Goal: Transaction & Acquisition: Purchase product/service

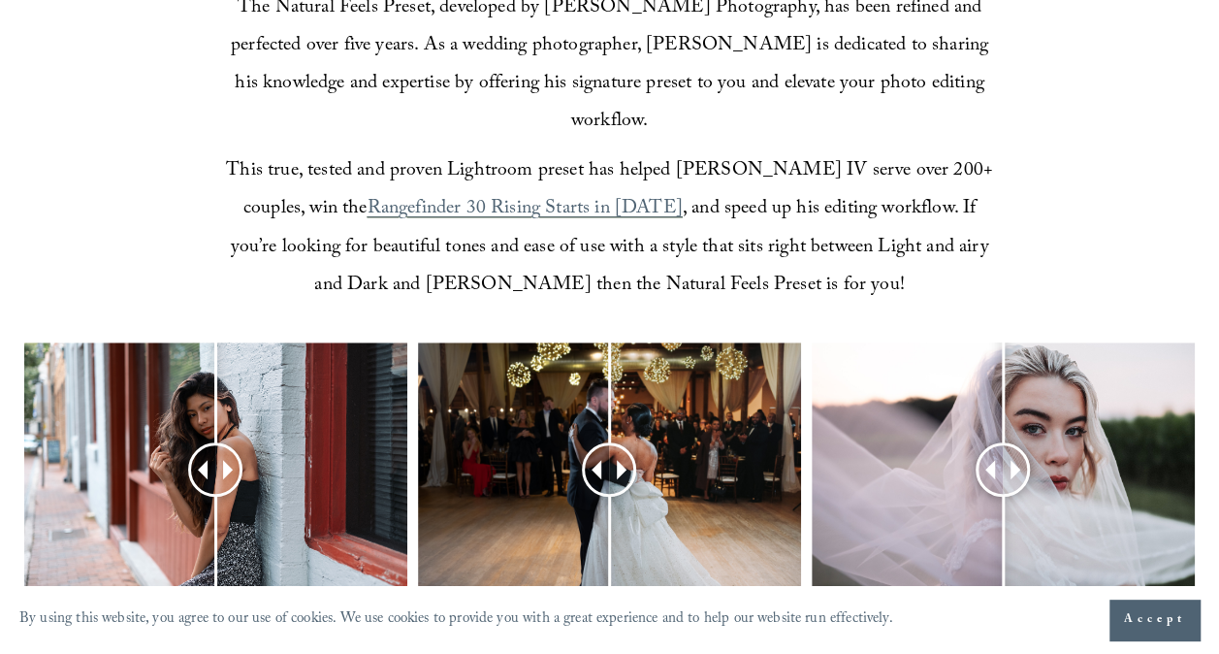
scroll to position [646, 0]
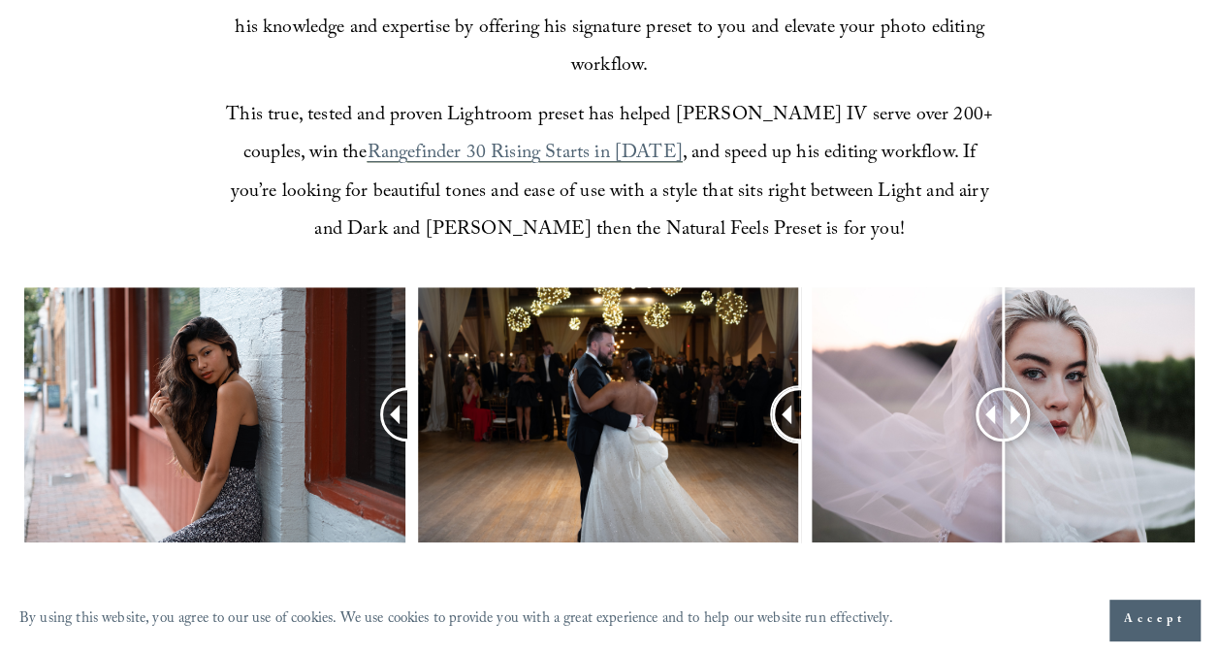
drag, startPoint x: 609, startPoint y: 374, endPoint x: 388, endPoint y: 322, distance: 227.2
click at [388, 322] on div at bounding box center [609, 442] width 1219 height 311
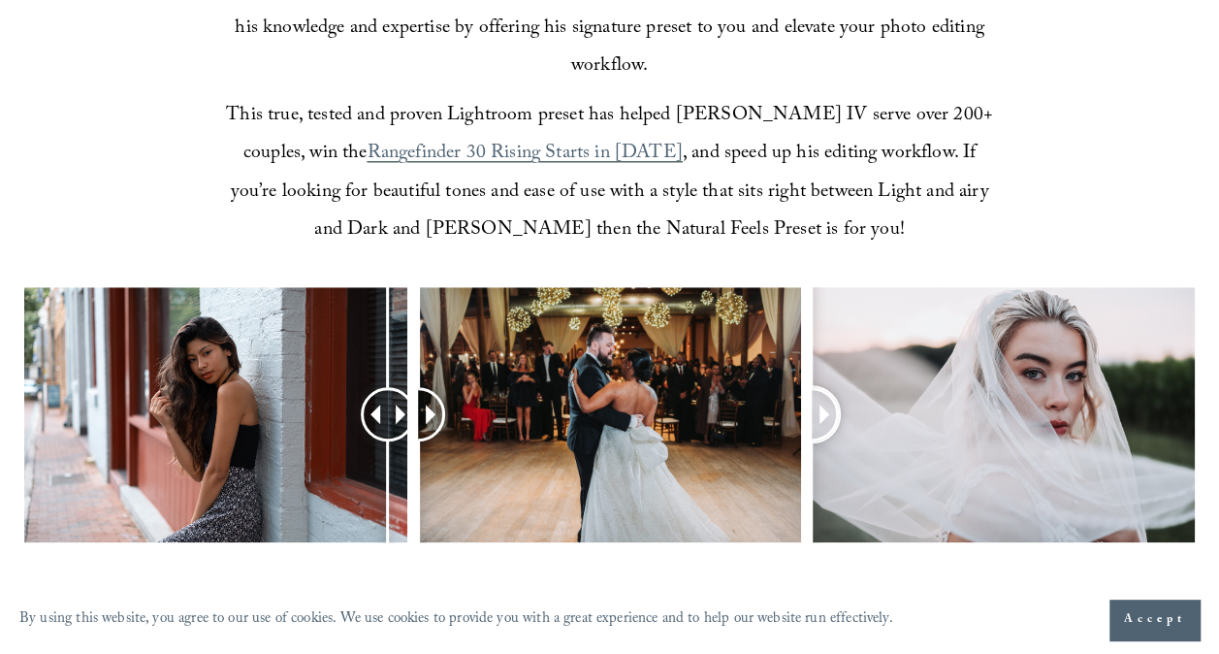
drag, startPoint x: 999, startPoint y: 377, endPoint x: 628, endPoint y: 316, distance: 375.5
click at [648, 324] on div at bounding box center [609, 442] width 1219 height 311
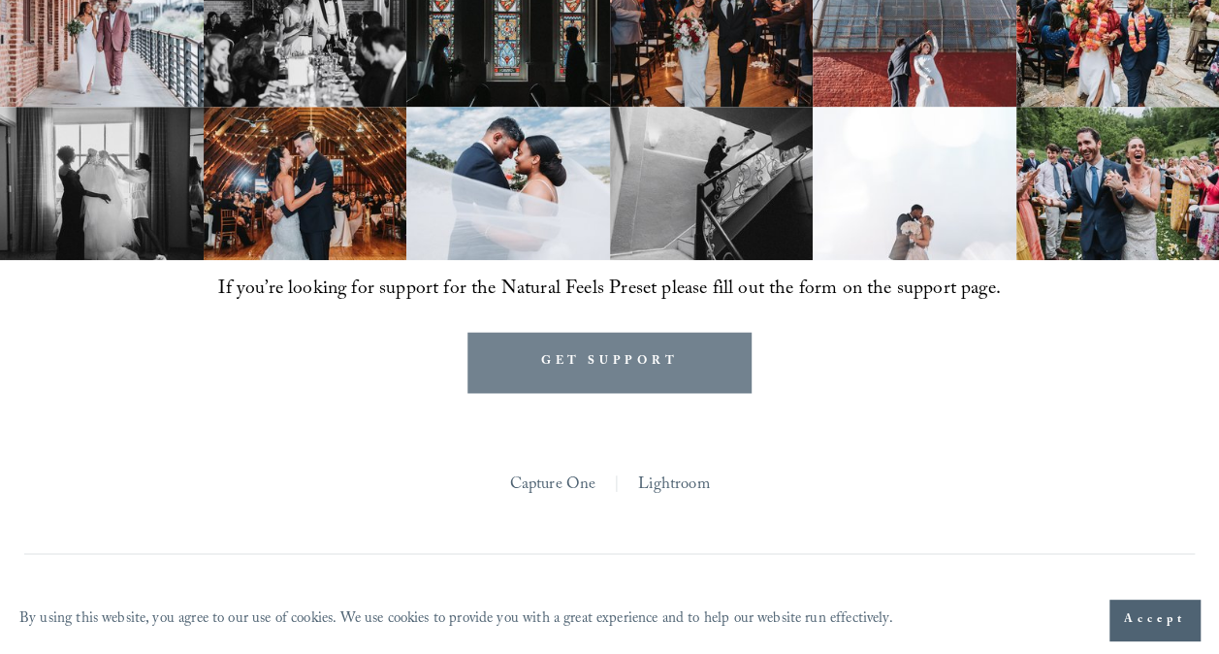
scroll to position [1422, 0]
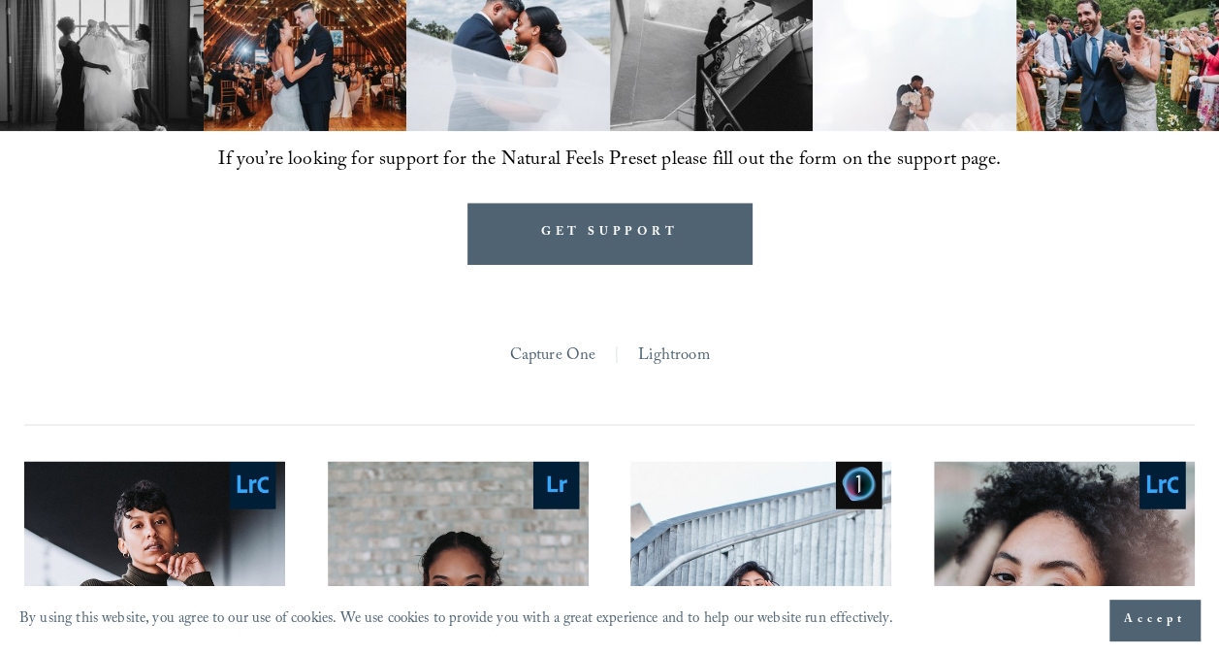
click at [671, 340] on link "Lightroom" at bounding box center [674, 356] width 72 height 32
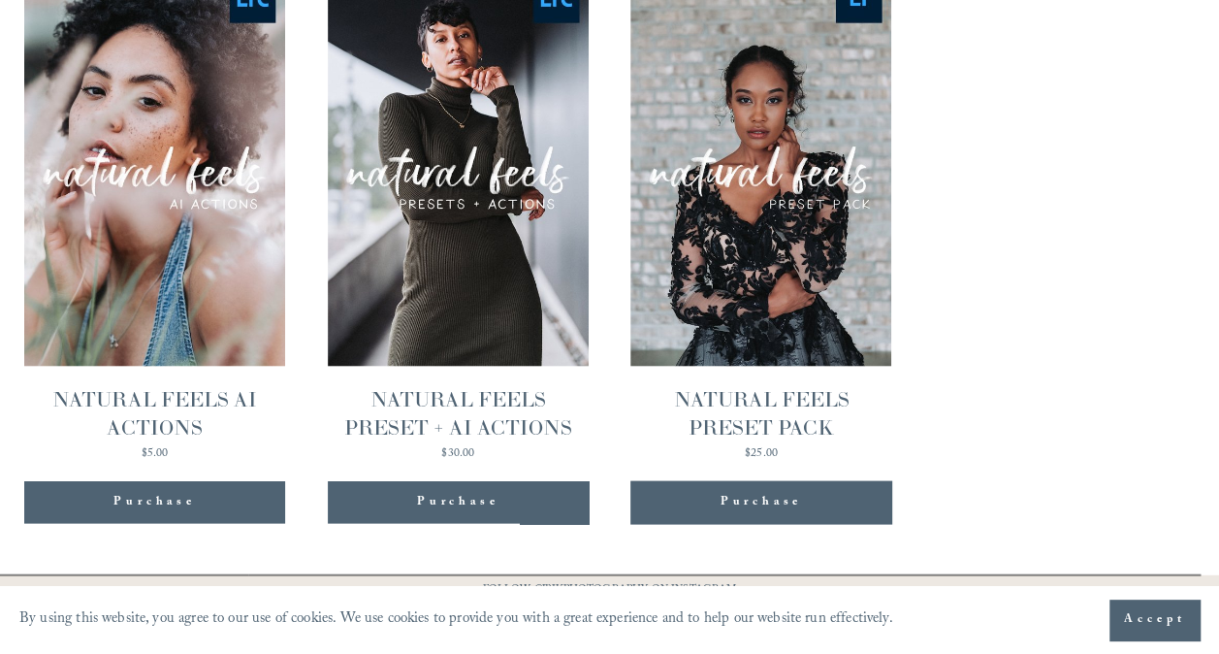
scroll to position [1637, 0]
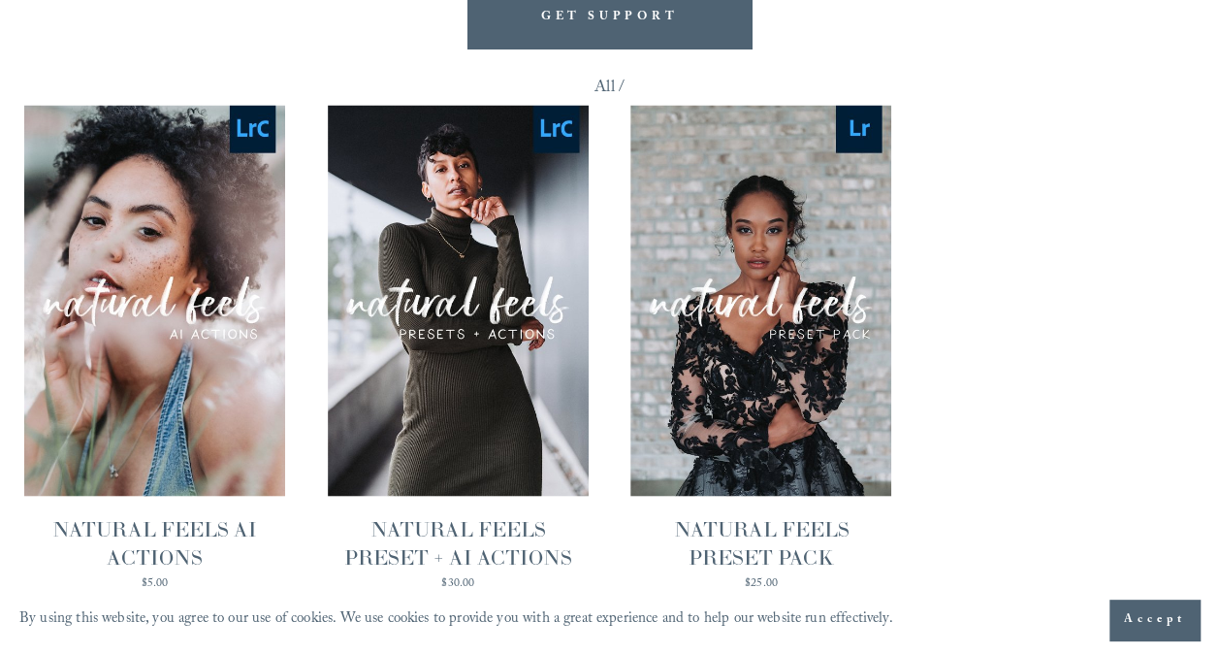
click at [752, 244] on span "Quick View" at bounding box center [760, 261] width 121 height 53
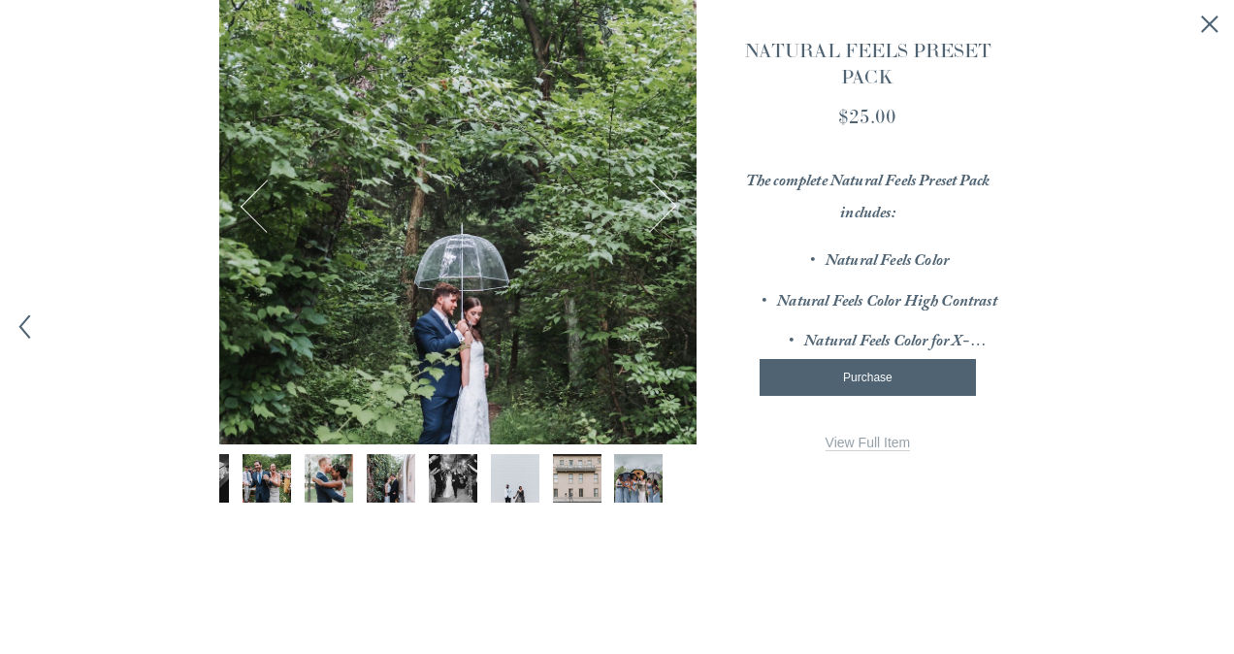
scroll to position [0, 253]
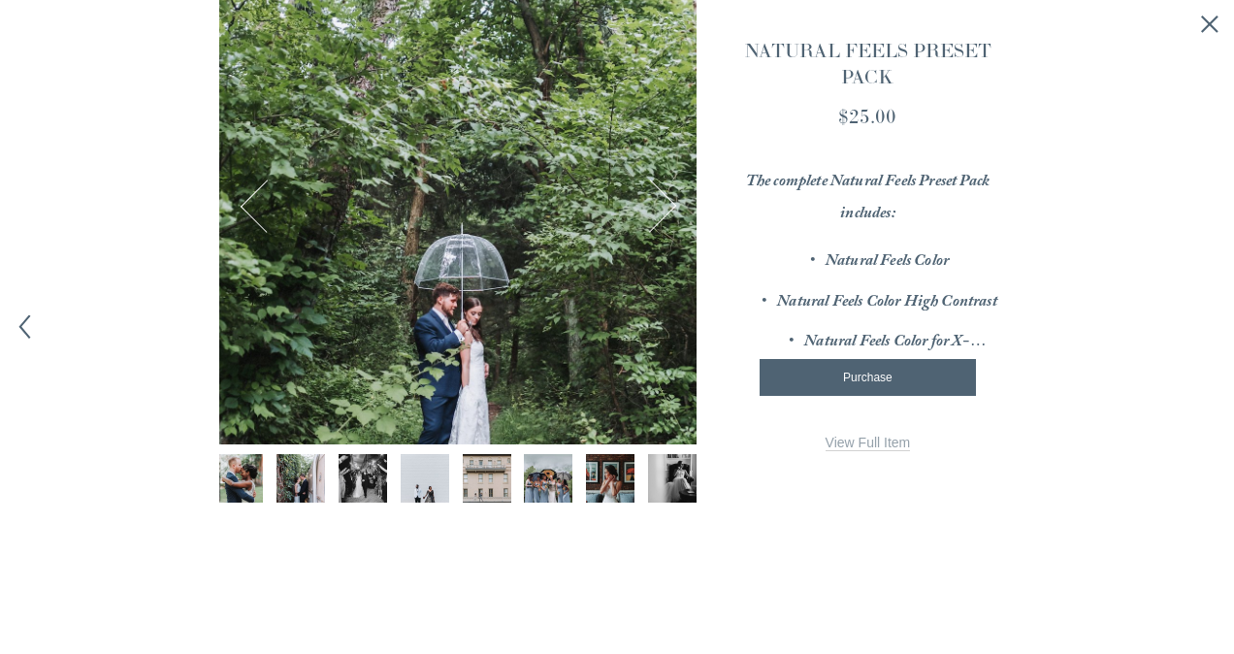
click at [491, 470] on img "Image 9 of 12" at bounding box center [486, 478] width 73 height 48
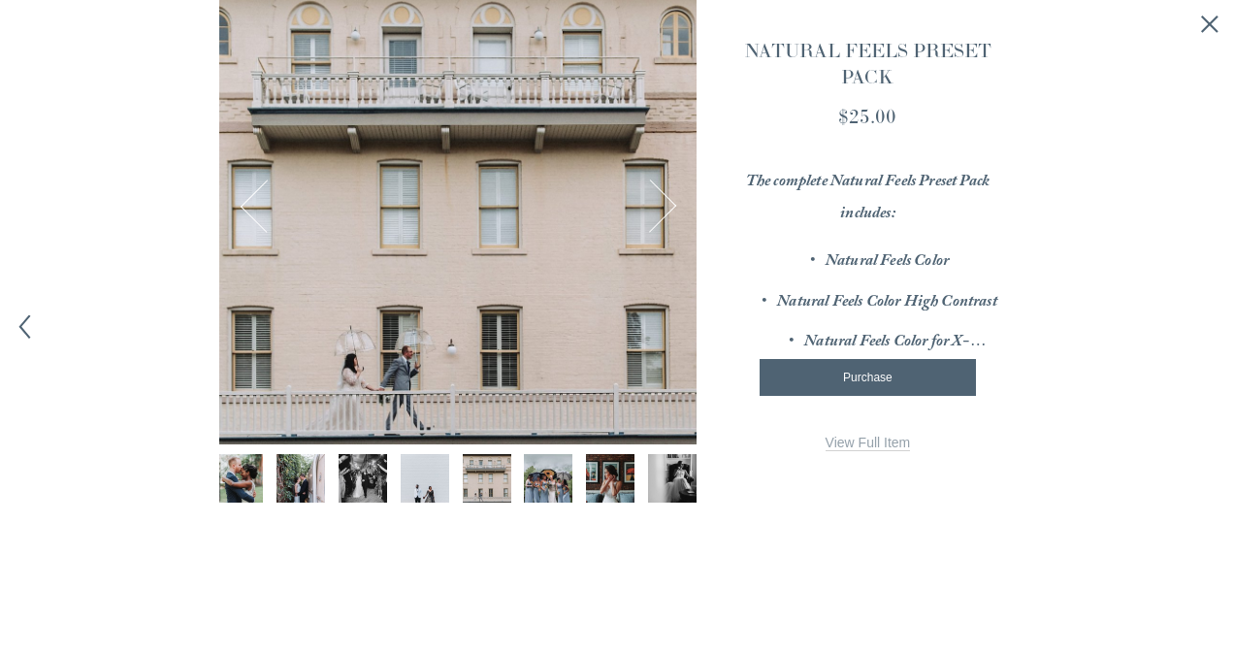
click at [526, 468] on img "Image 10 of 12" at bounding box center [548, 478] width 73 height 48
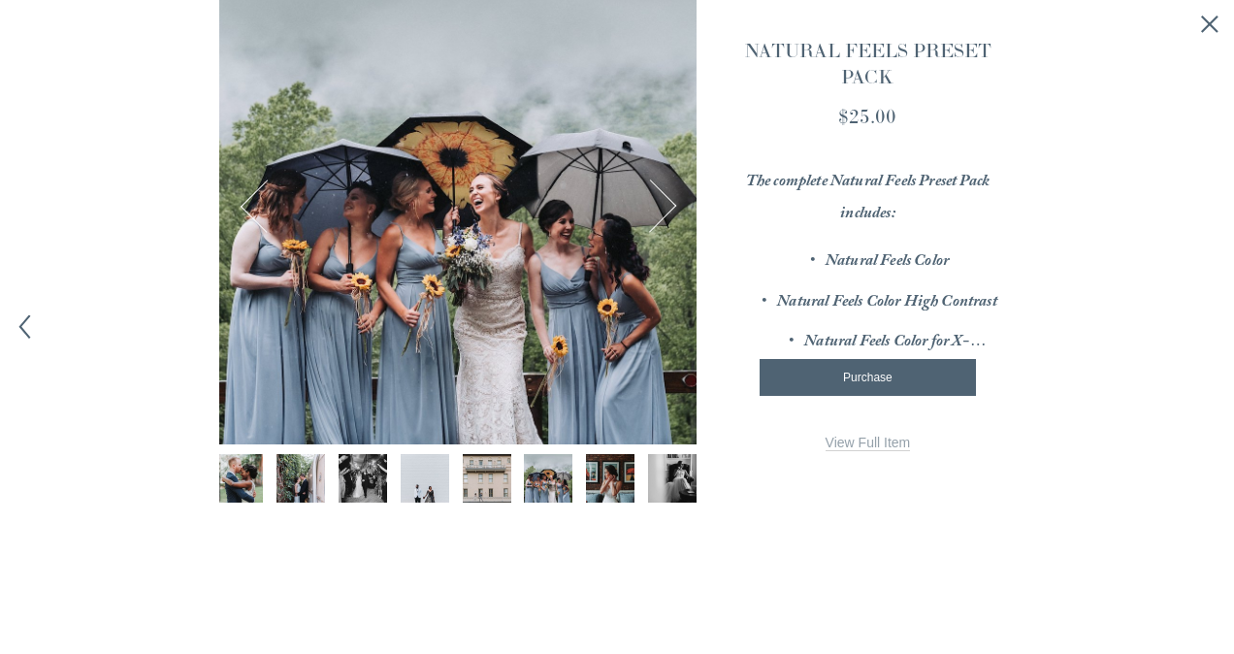
click at [483, 466] on img "Image 9 of 12" at bounding box center [486, 478] width 73 height 48
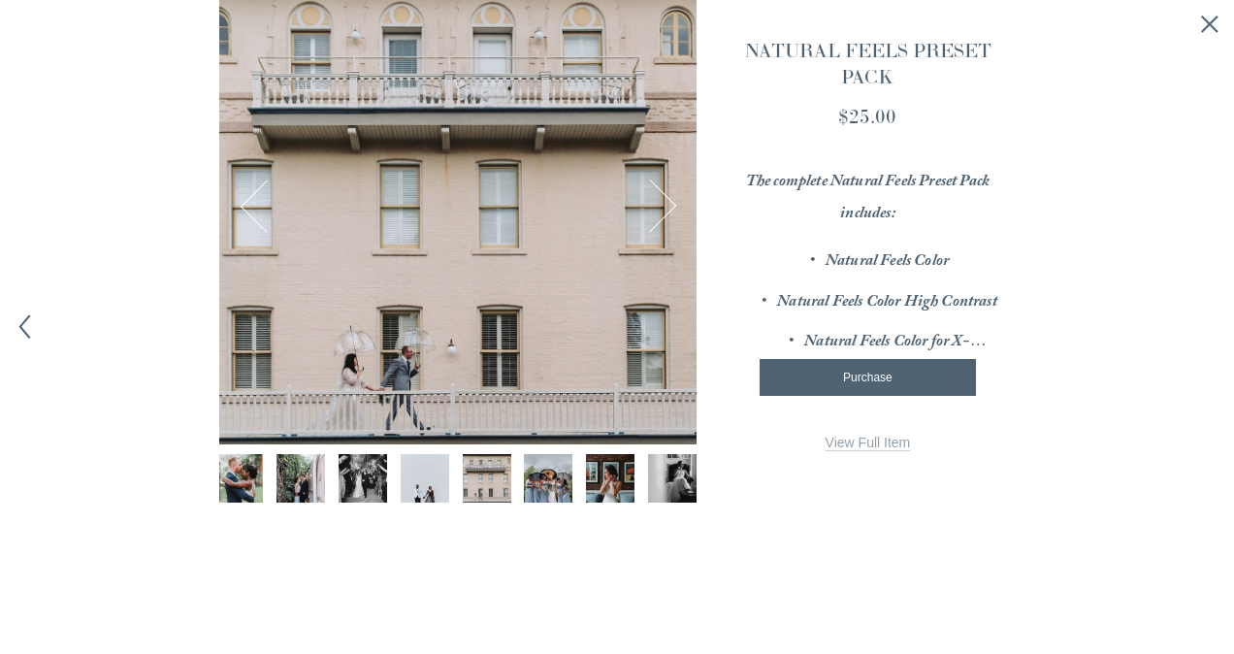
click at [526, 466] on img "Image 10 of 12" at bounding box center [548, 478] width 73 height 48
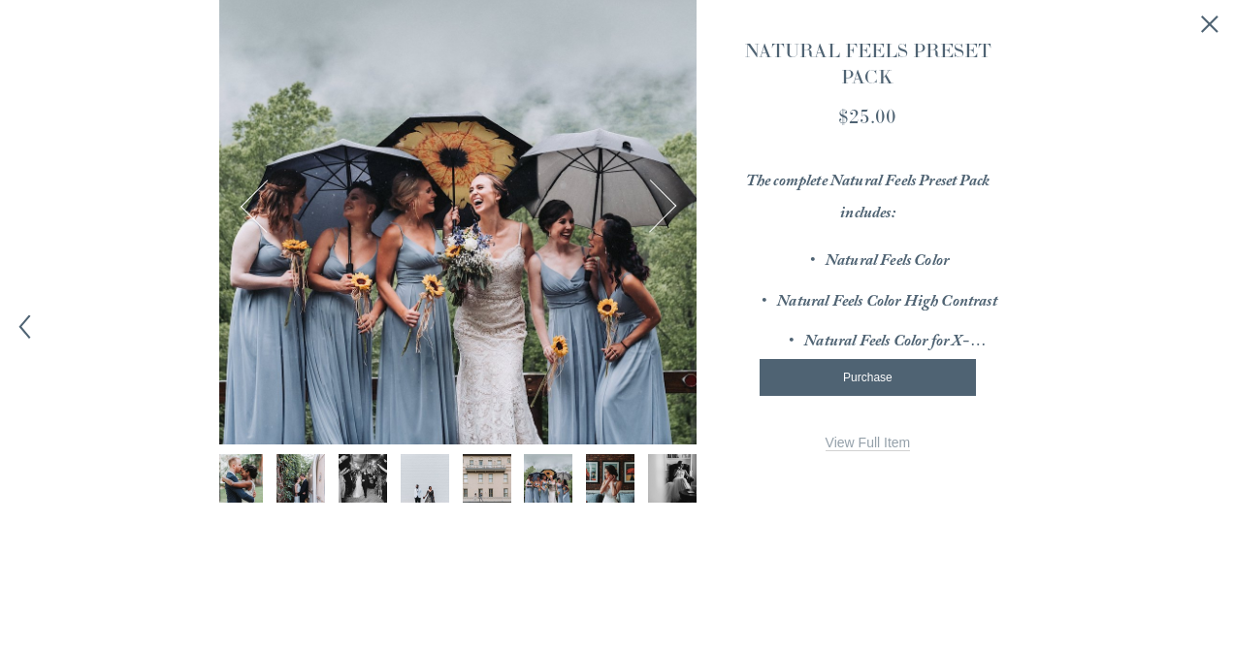
scroll to position [0, 0]
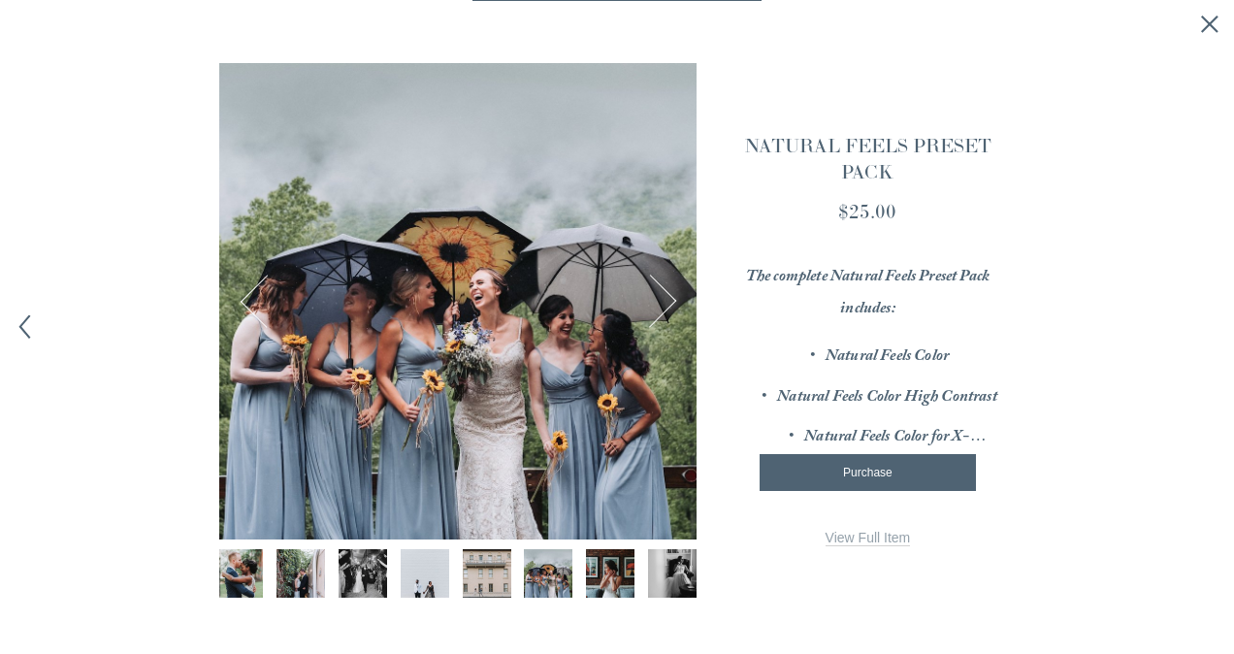
click at [542, 574] on img "Image 10 of 12" at bounding box center [548, 573] width 73 height 48
click at [596, 571] on img "Image 11 of 12" at bounding box center [610, 573] width 73 height 48
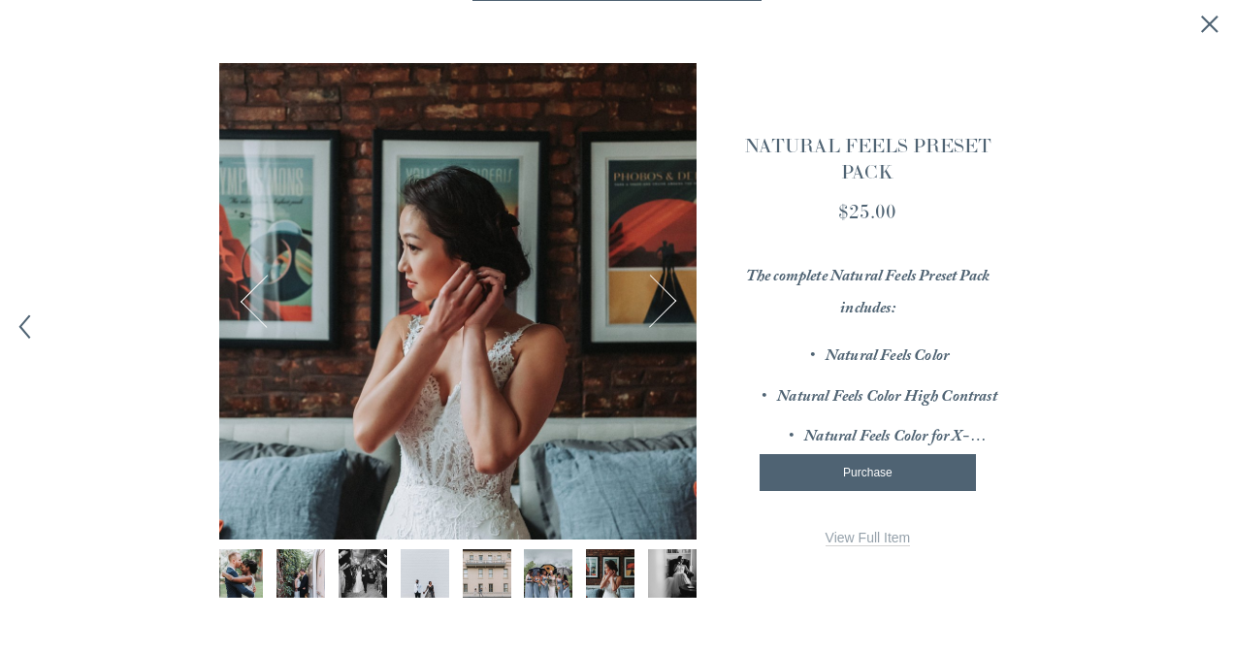
click at [654, 568] on img "Image 12 of 12" at bounding box center [672, 573] width 73 height 48
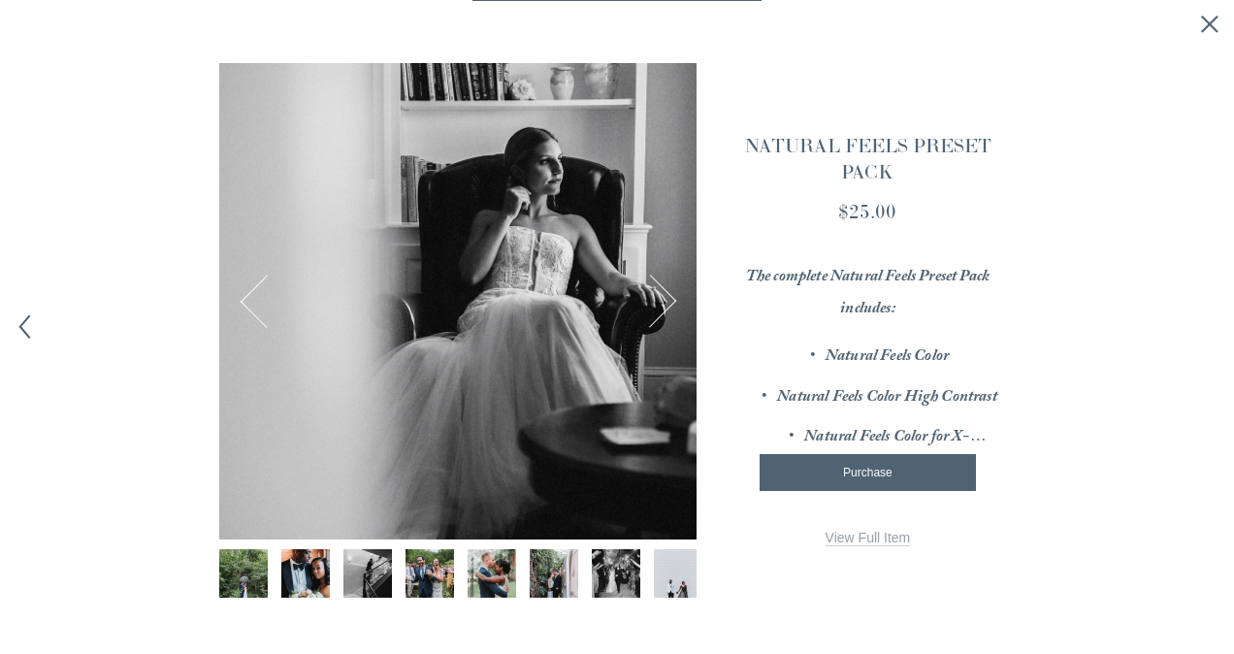
click at [248, 566] on img "Image 1 of 12" at bounding box center [244, 573] width 73 height 48
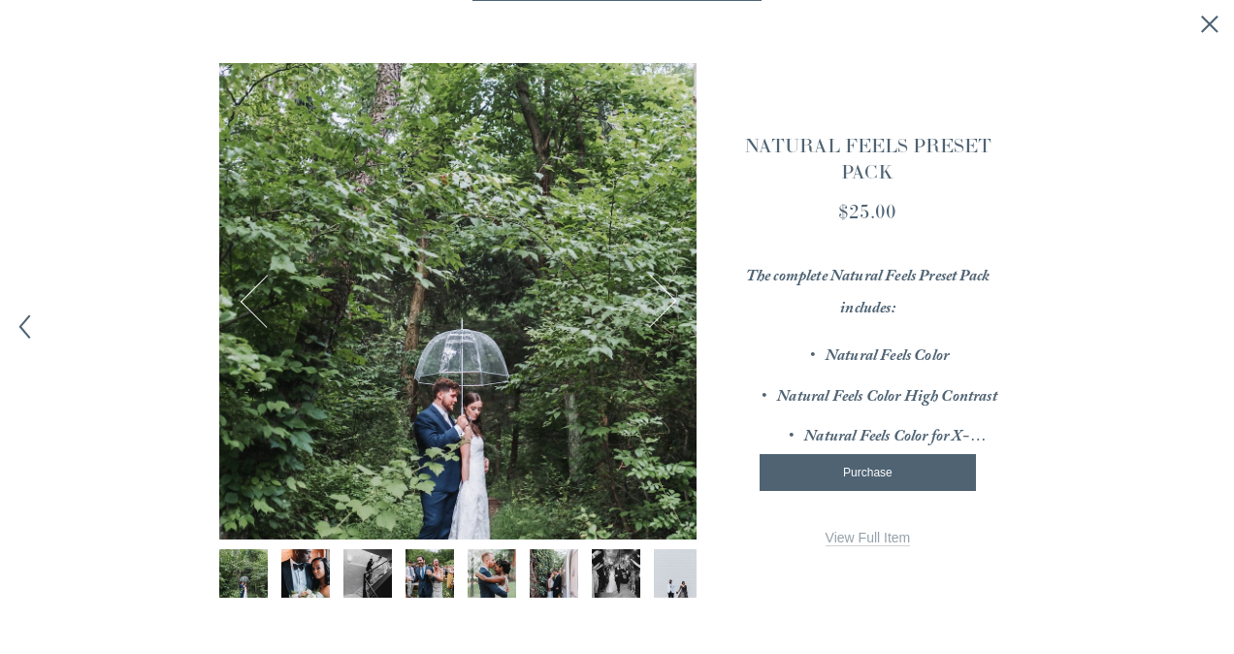
click at [294, 561] on img "Image 2 of 12" at bounding box center [306, 573] width 73 height 48
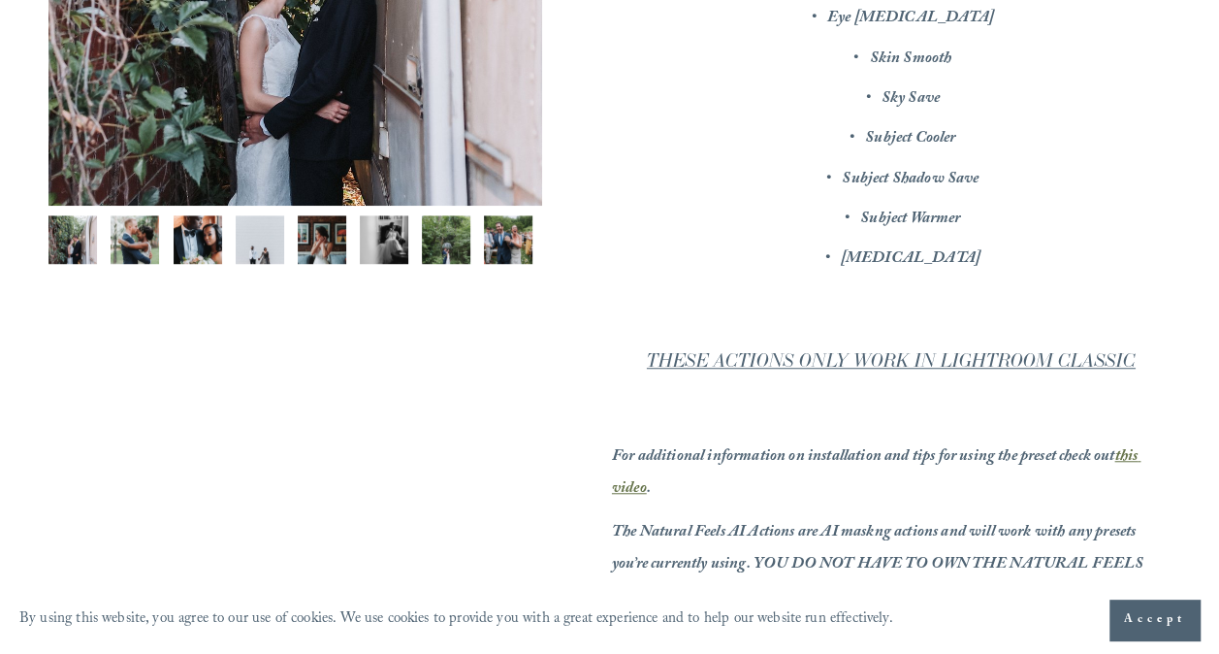
scroll to position [388, 0]
